Goal: Task Accomplishment & Management: Use online tool/utility

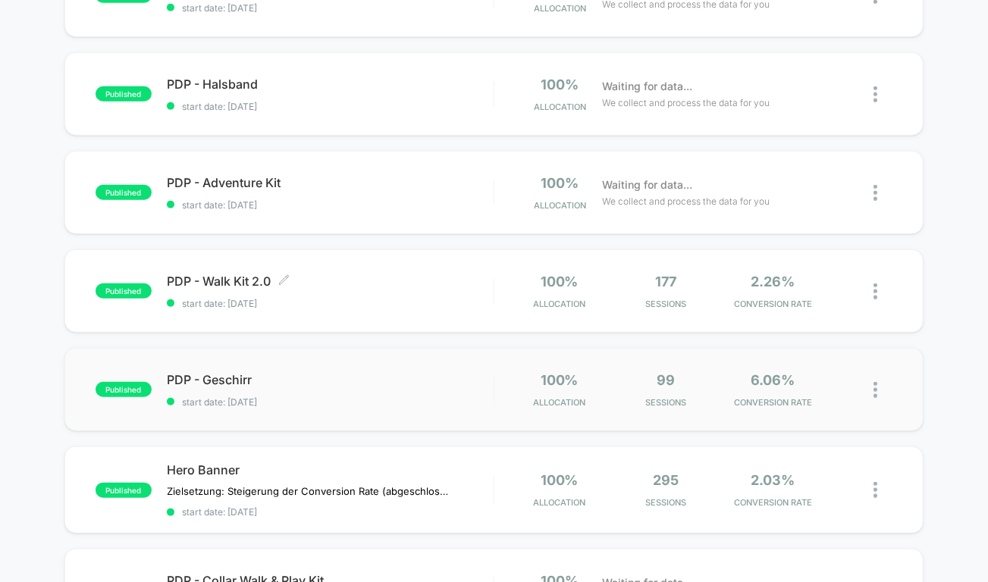
scroll to position [514, 0]
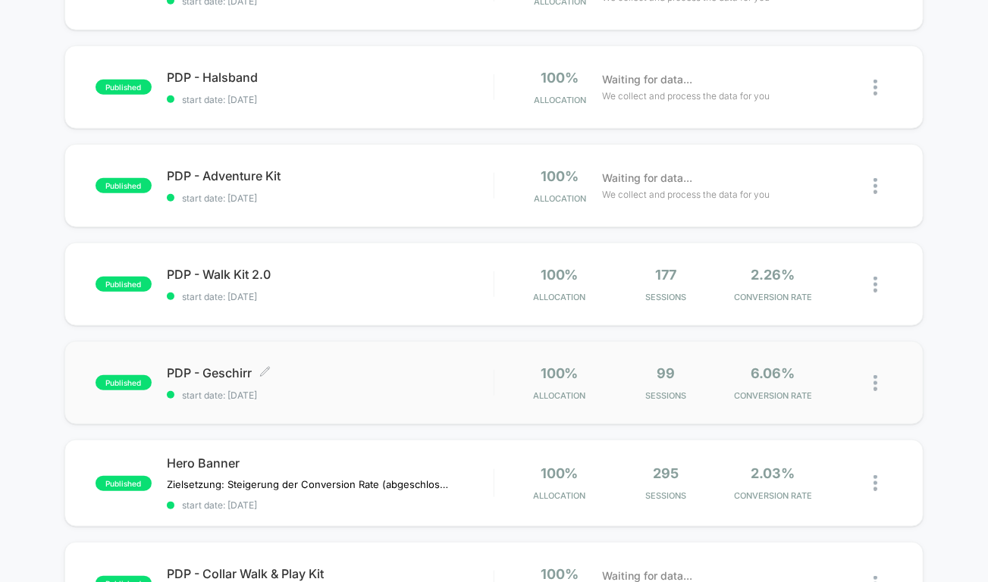
click at [423, 387] on div "PDP - Geschirr Click to edit experience details Click to edit experience detail…" at bounding box center [330, 383] width 327 height 36
